Goal: Transaction & Acquisition: Obtain resource

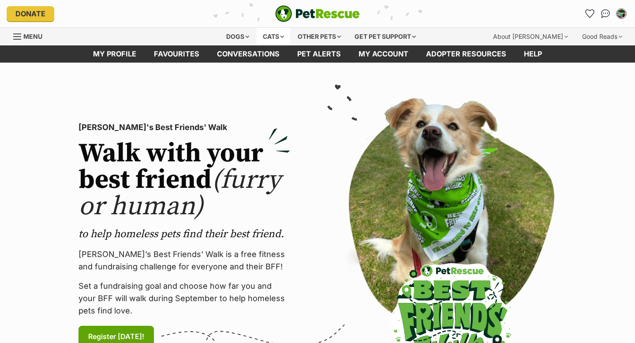
click at [272, 36] on div "Cats" at bounding box center [274, 37] width 34 height 18
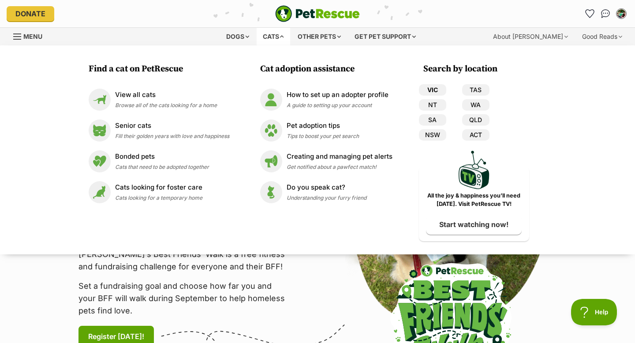
click at [434, 93] on link "VIC" at bounding box center [432, 89] width 27 height 11
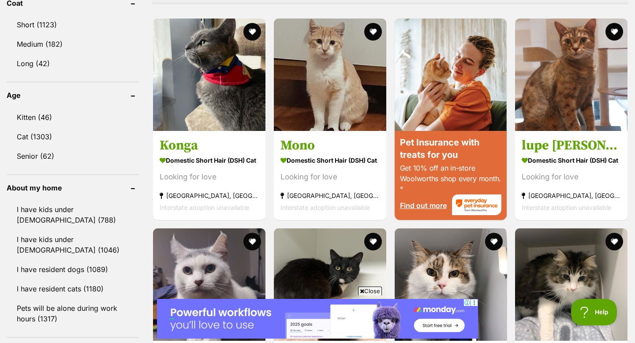
scroll to position [859, 0]
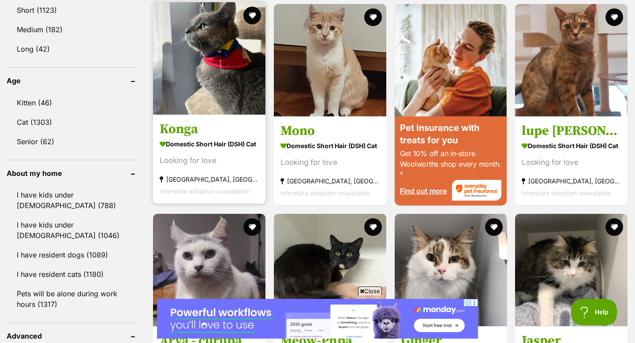
click at [200, 75] on img at bounding box center [209, 58] width 112 height 112
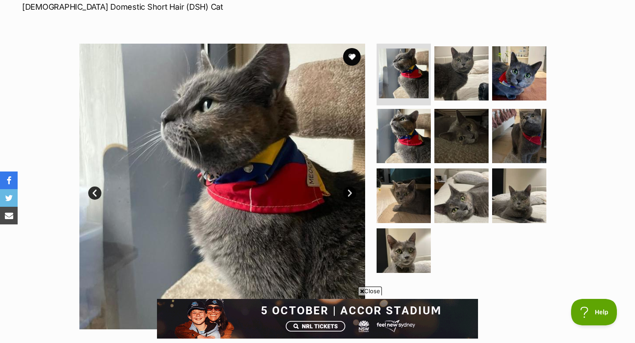
click at [349, 192] on link "Next" at bounding box center [349, 193] width 13 height 13
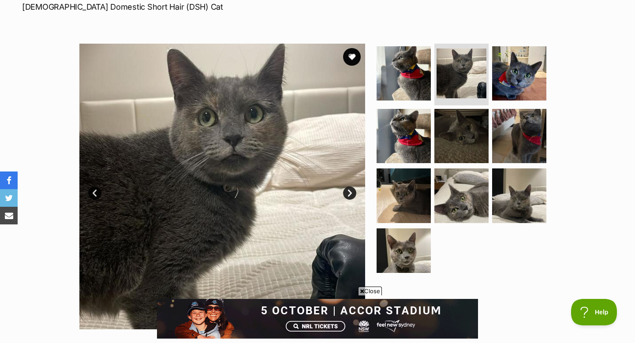
click at [349, 192] on link "Next" at bounding box center [349, 193] width 13 height 13
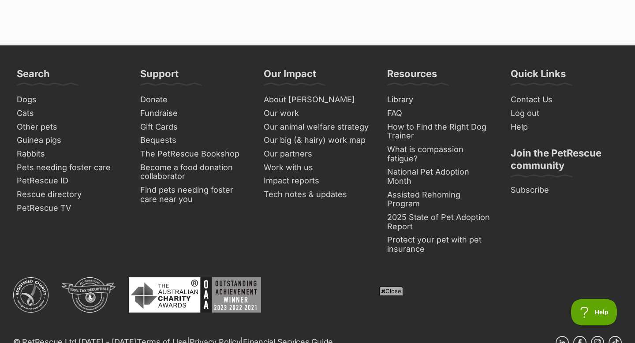
scroll to position [1972, 0]
